Goal: Check status

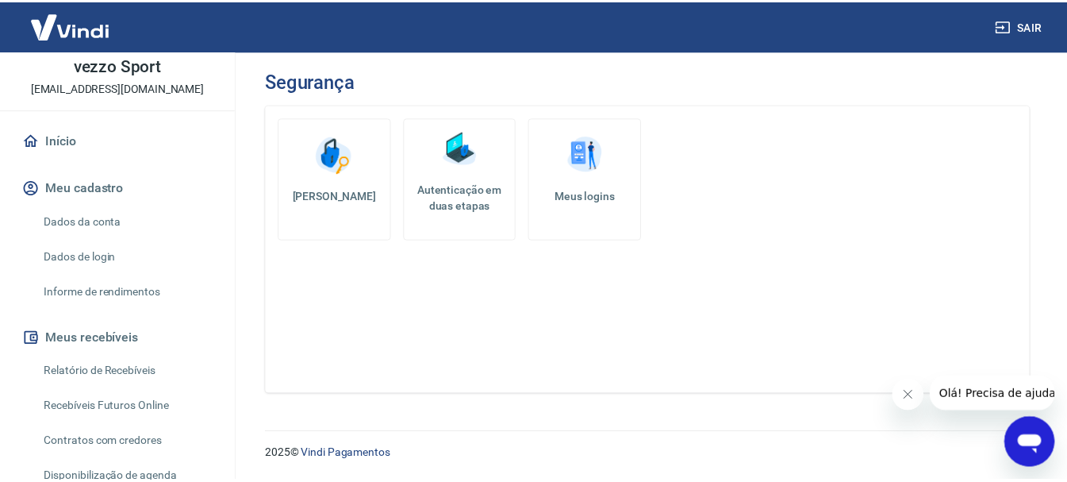
scroll to position [238, 0]
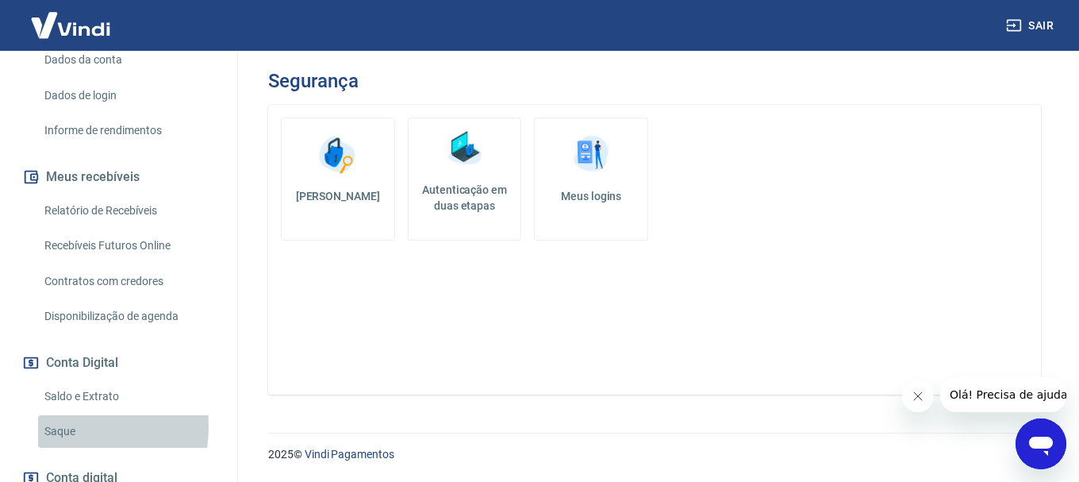
click at [61, 426] on link "Saque" at bounding box center [128, 431] width 180 height 33
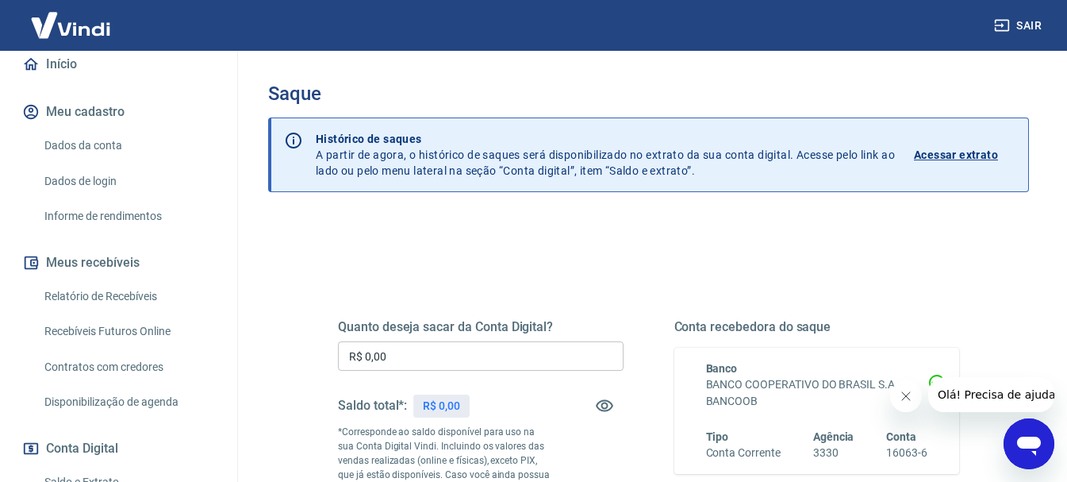
scroll to position [238, 0]
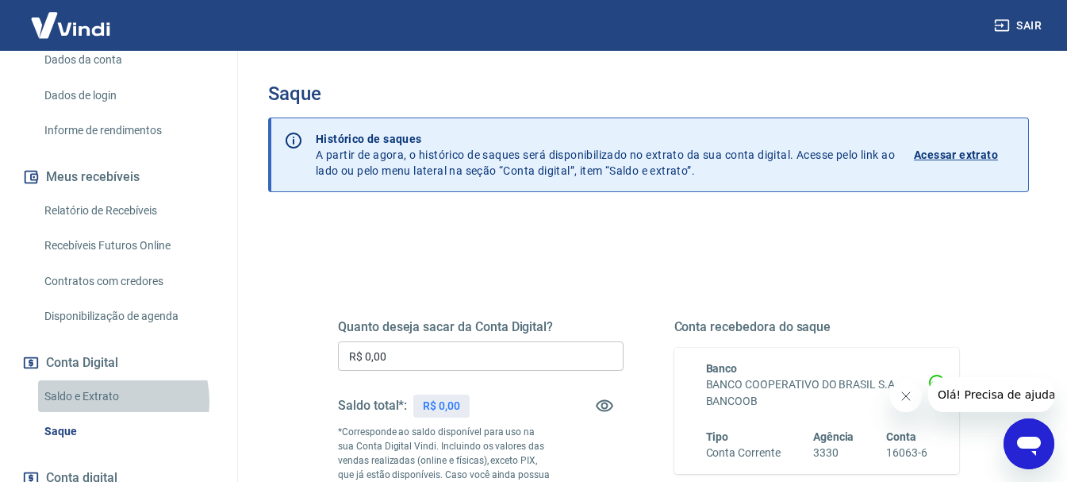
click at [108, 401] on link "Saldo e Extrato" at bounding box center [128, 396] width 180 height 33
